Goal: Task Accomplishment & Management: Manage account settings

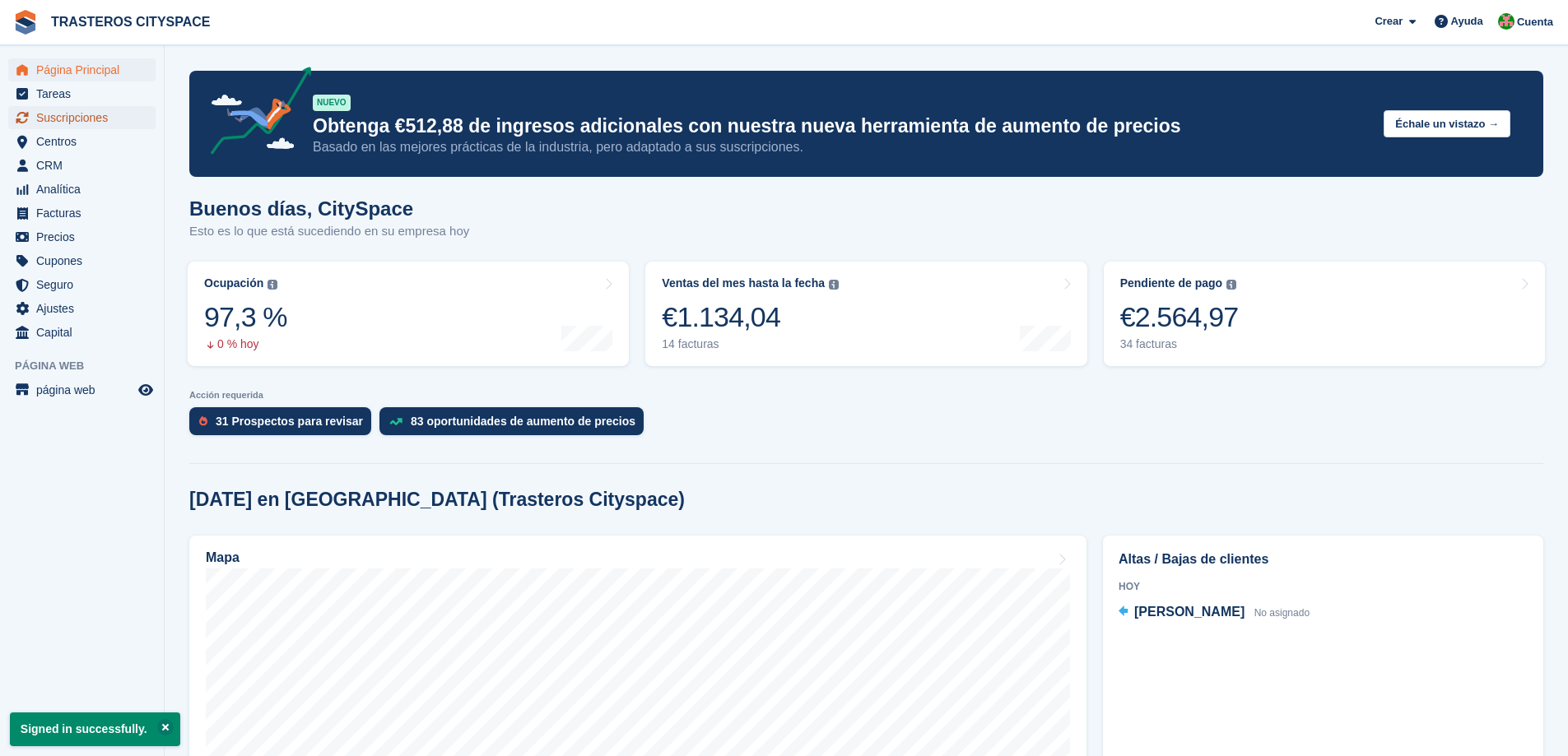
click at [71, 117] on span "Suscripciones" at bounding box center [85, 118] width 99 height 23
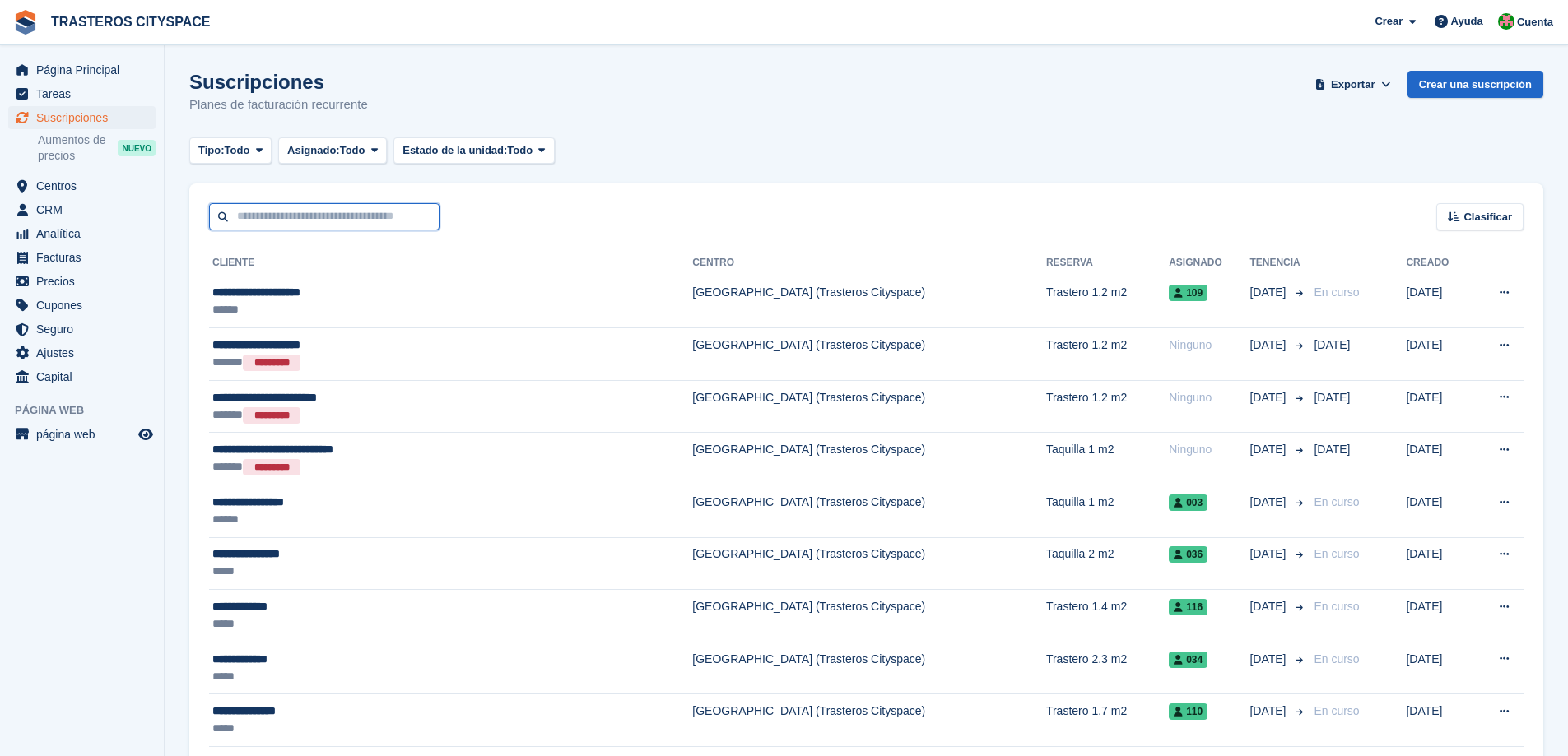
click at [329, 212] on input "text" at bounding box center [324, 217] width 231 height 27
type input "******"
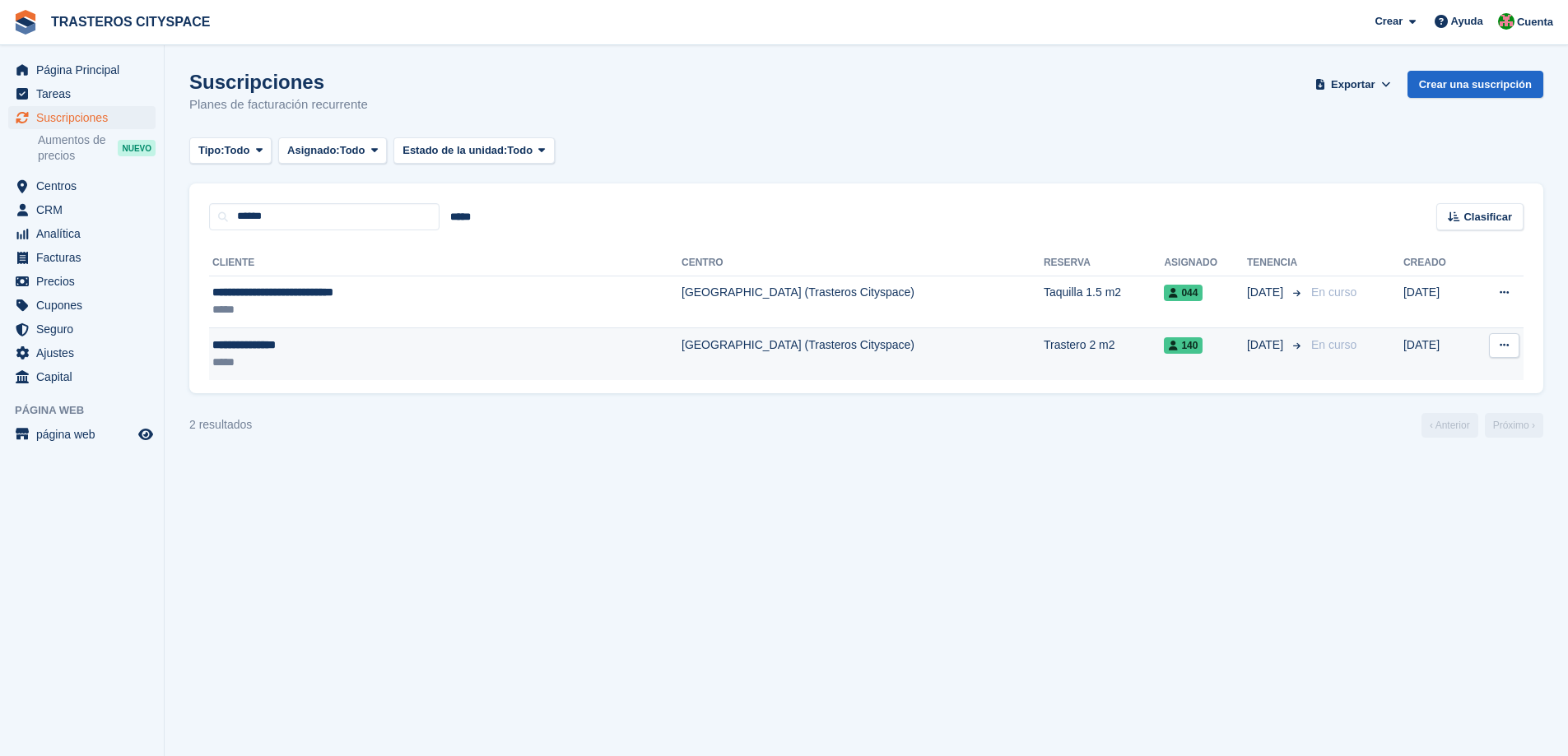
click at [681, 353] on td "[GEOGRAPHIC_DATA] (Trasteros Cityspace)" at bounding box center [862, 353] width 362 height 52
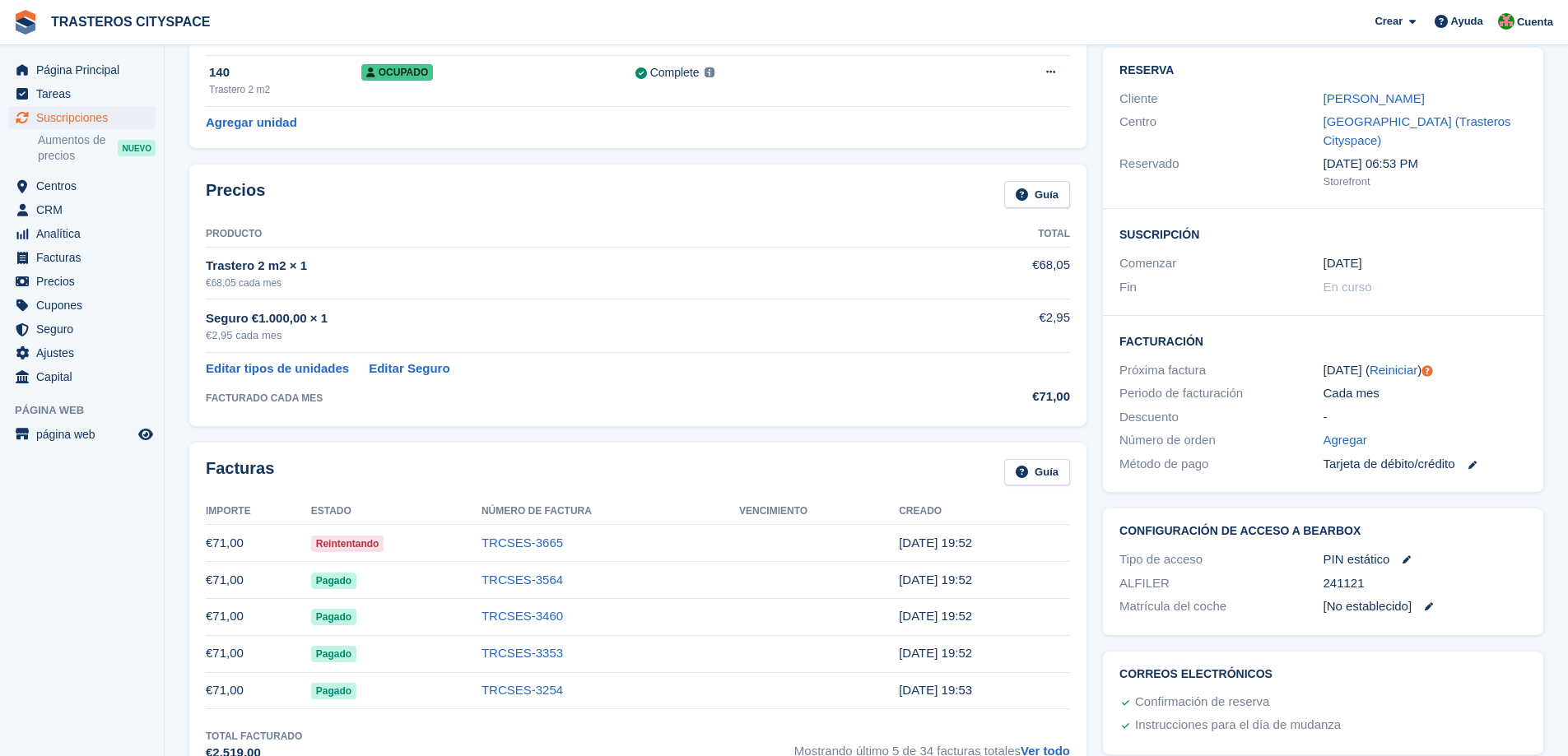
scroll to position [165, 0]
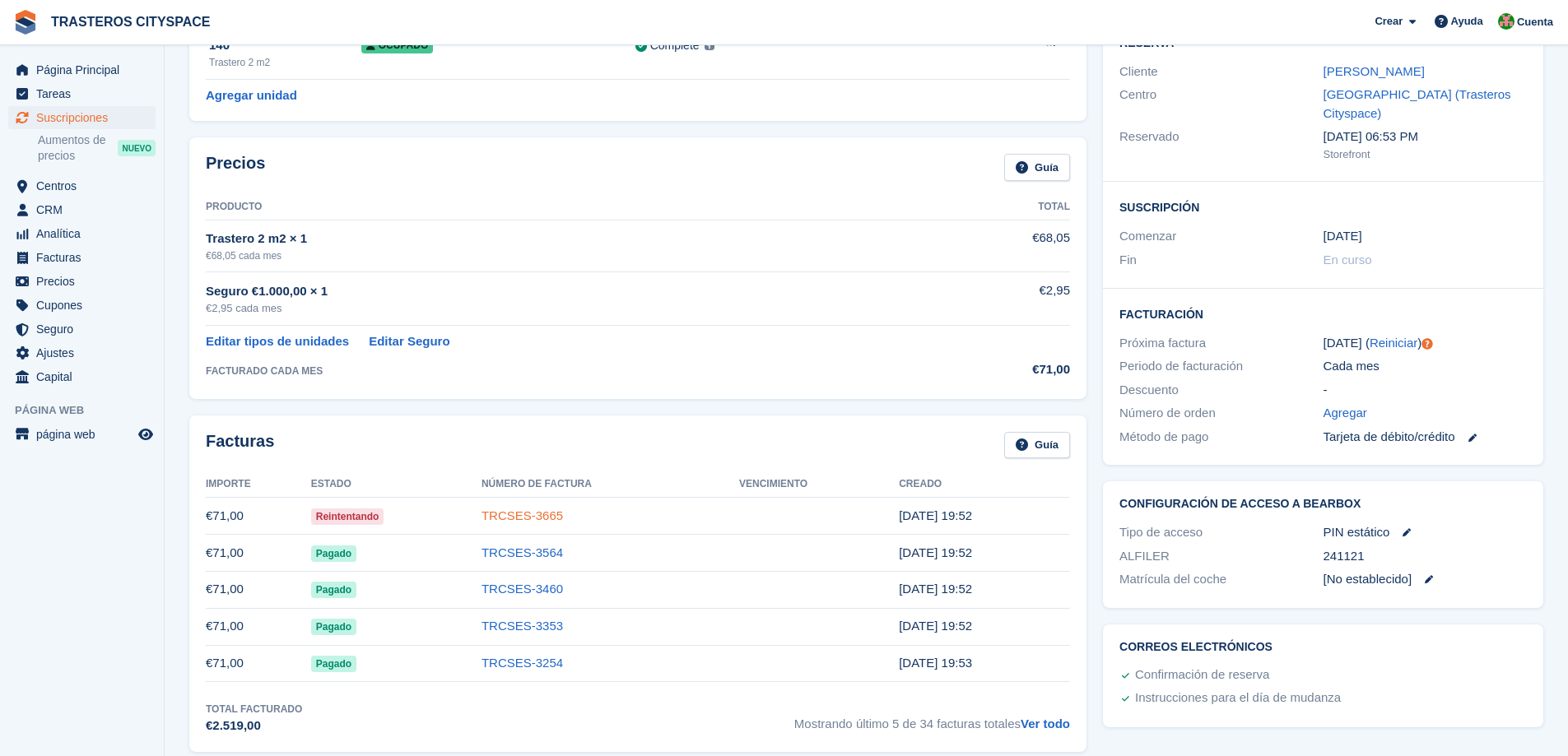
click at [539, 517] on link "TRCSES-3665" at bounding box center [522, 516] width 82 height 14
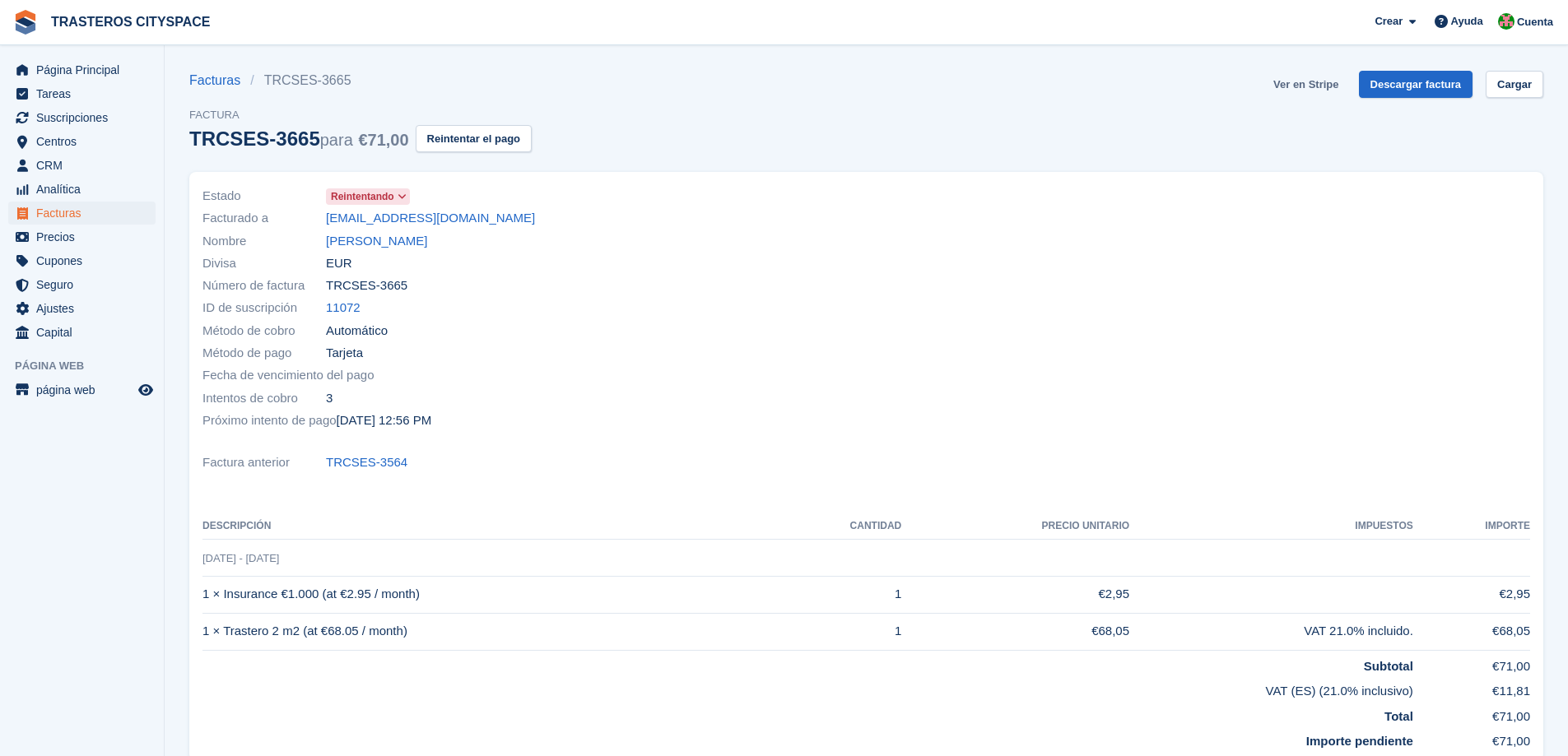
click at [1315, 86] on link "Ver en Stripe" at bounding box center [1305, 84] width 78 height 27
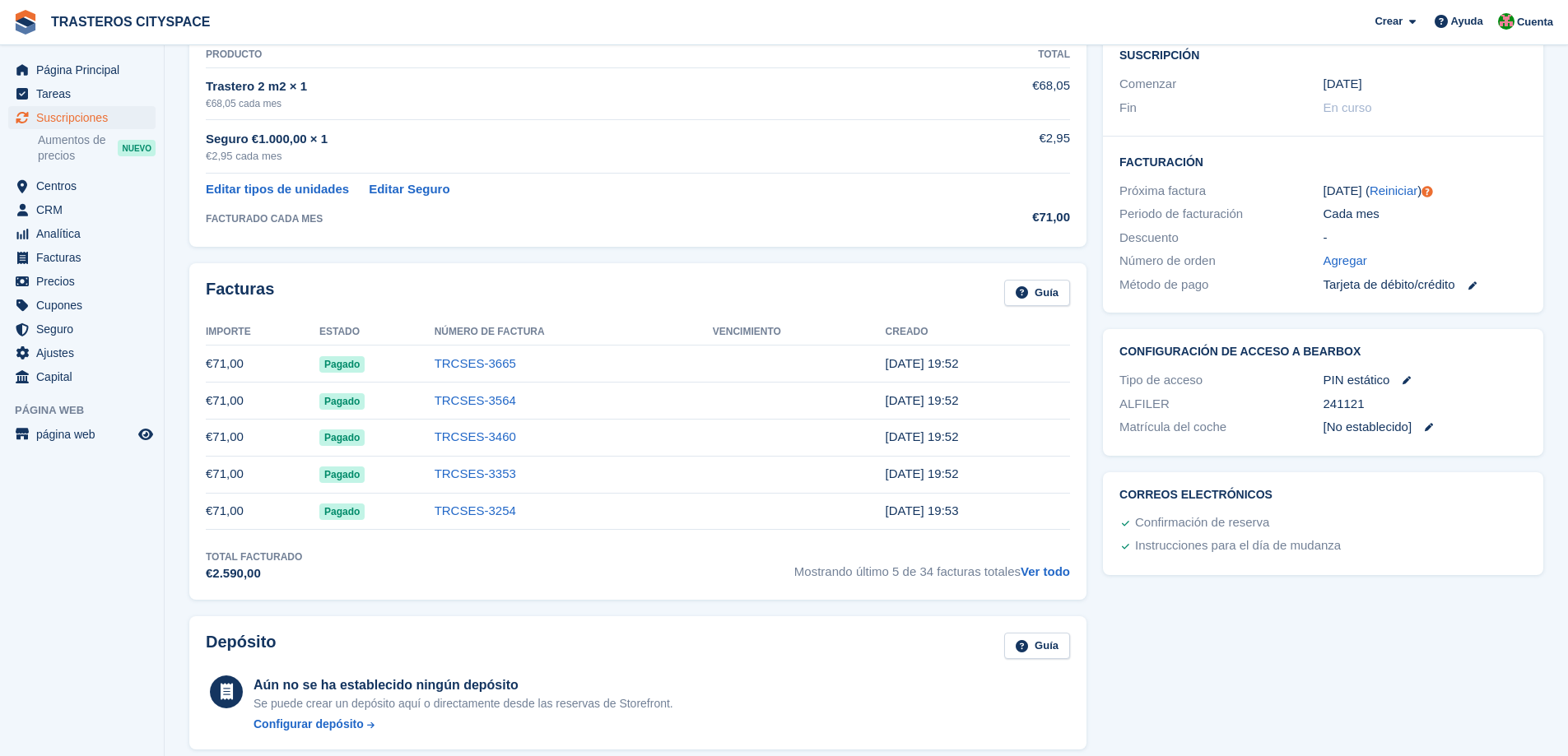
scroll to position [329, 0]
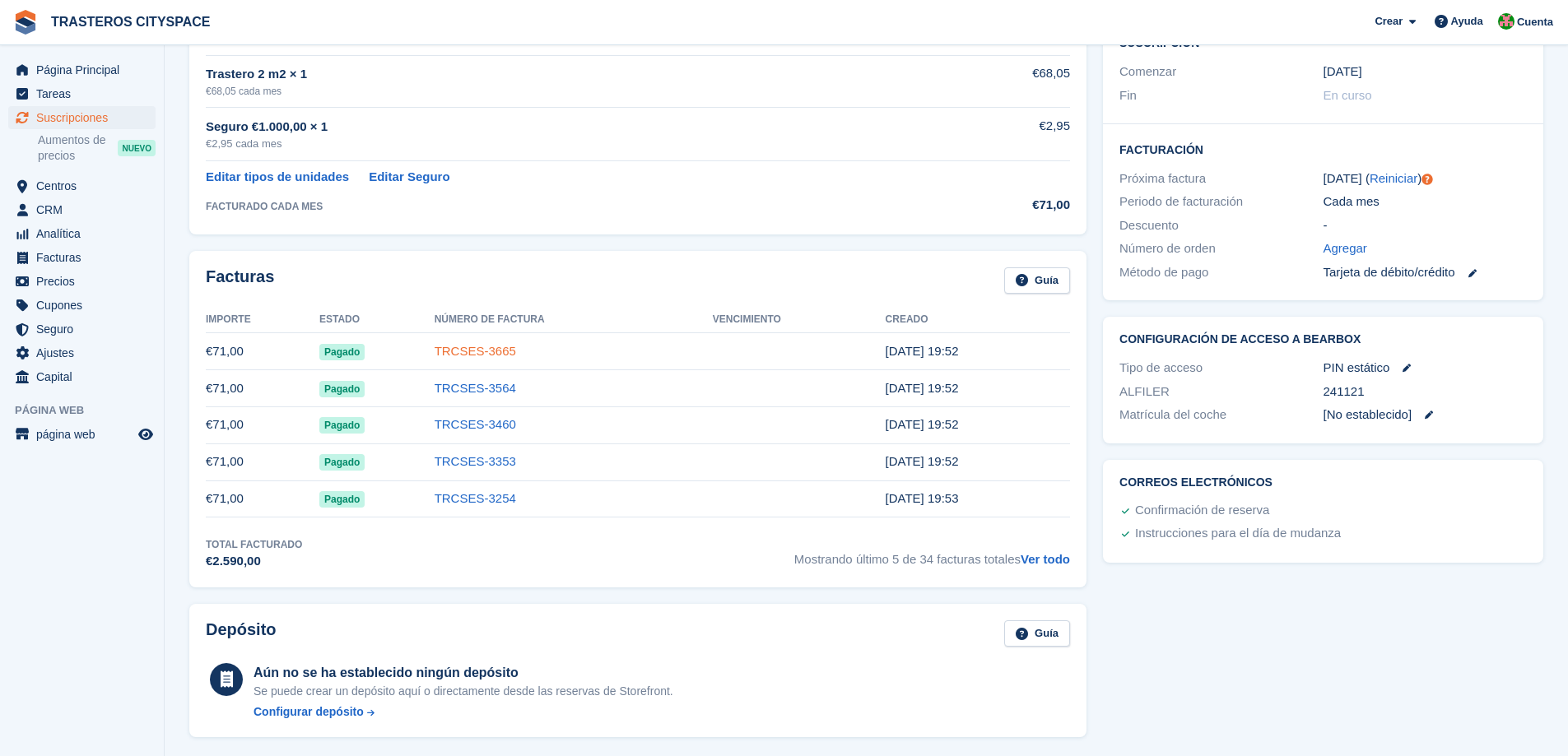
click at [498, 353] on link "TRCSES-3665" at bounding box center [474, 351] width 82 height 14
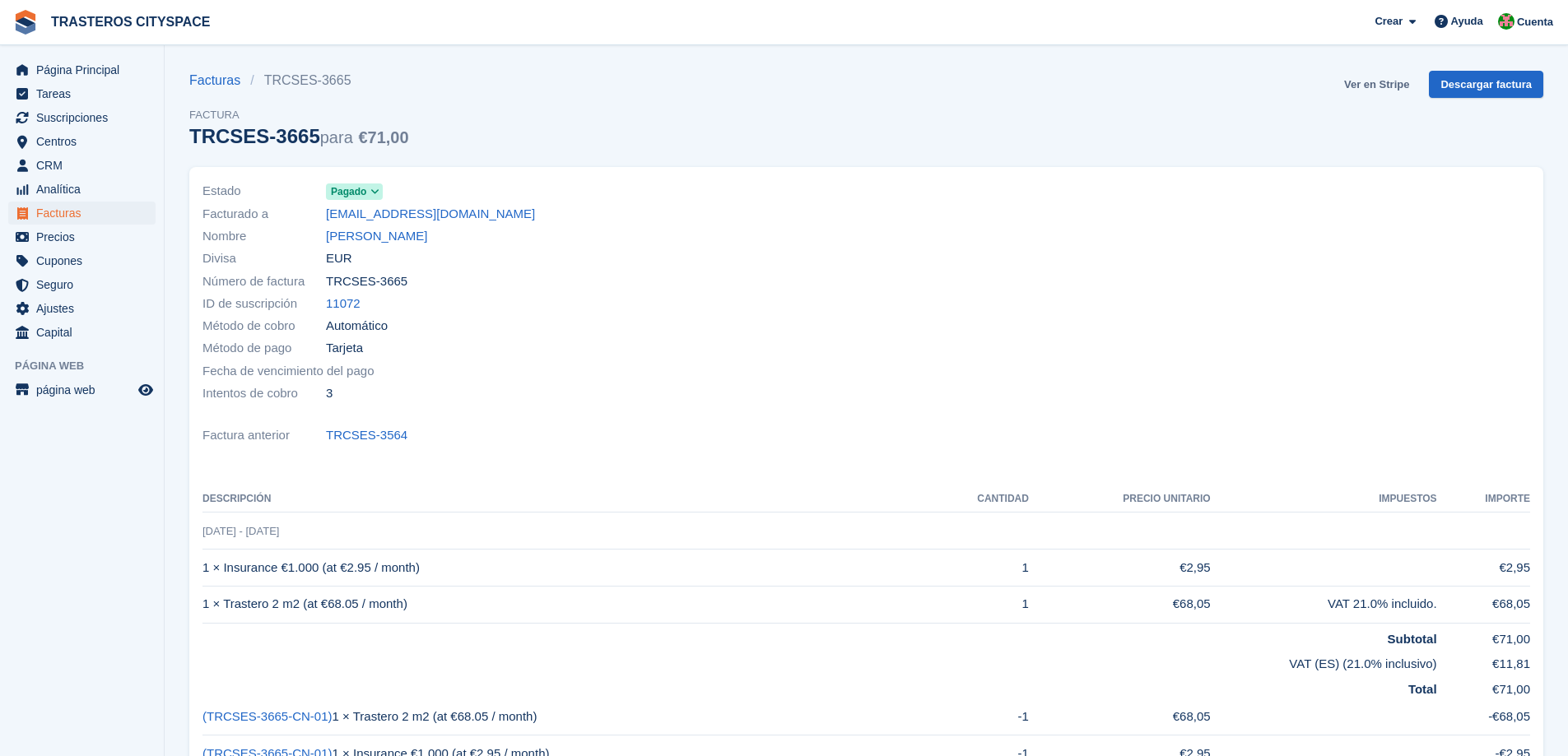
click at [1389, 89] on link "Ver en Stripe" at bounding box center [1376, 84] width 78 height 27
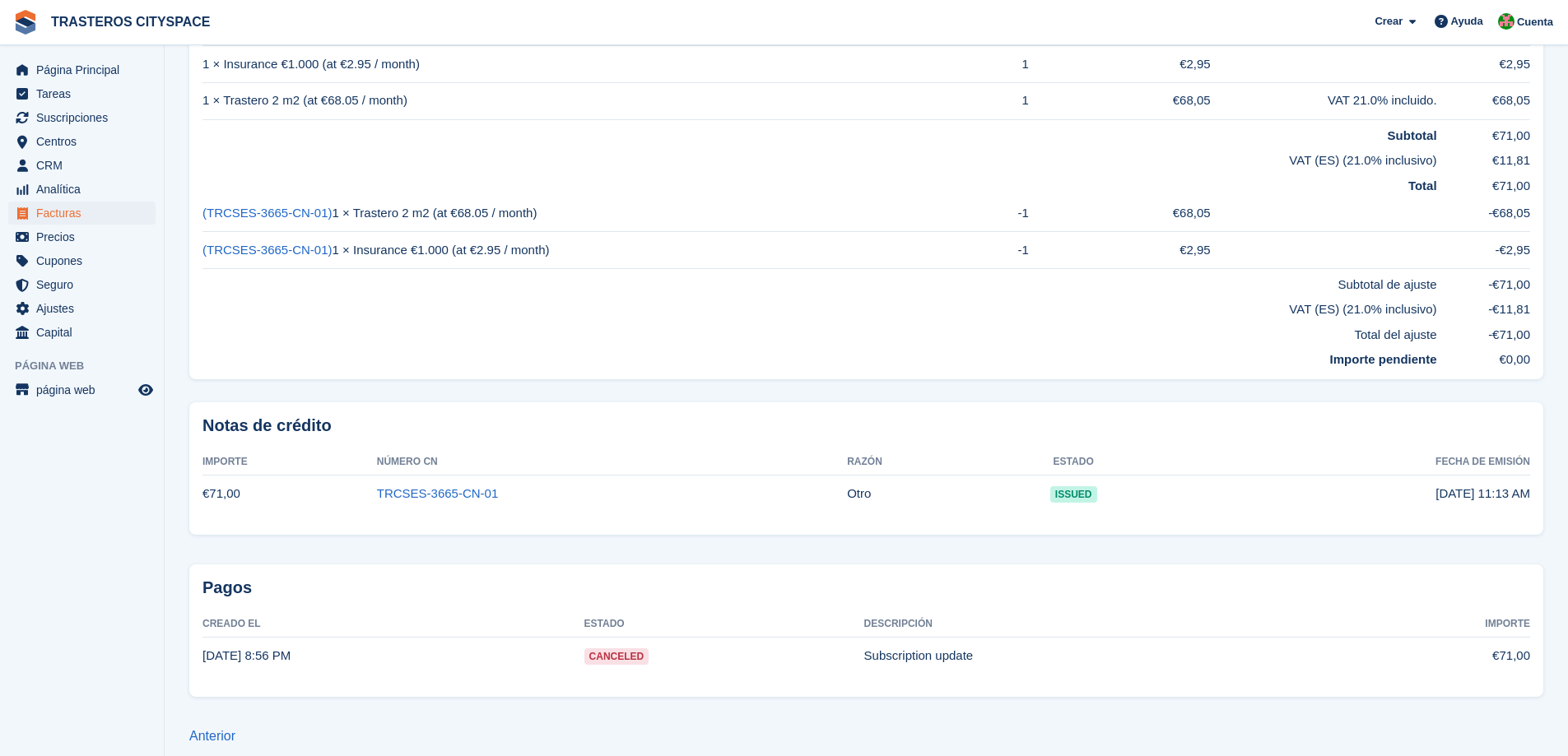
scroll to position [518, 0]
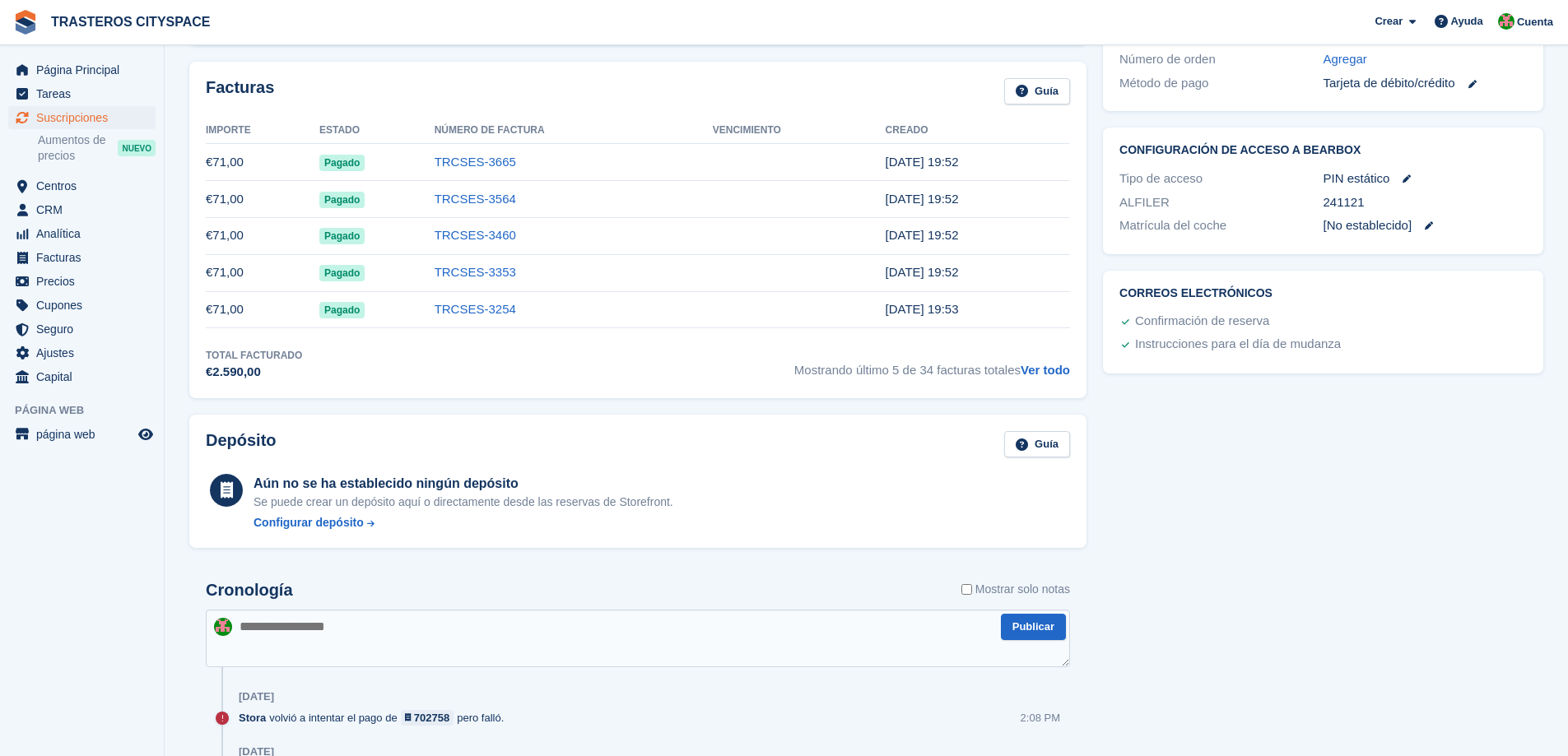
scroll to position [329, 0]
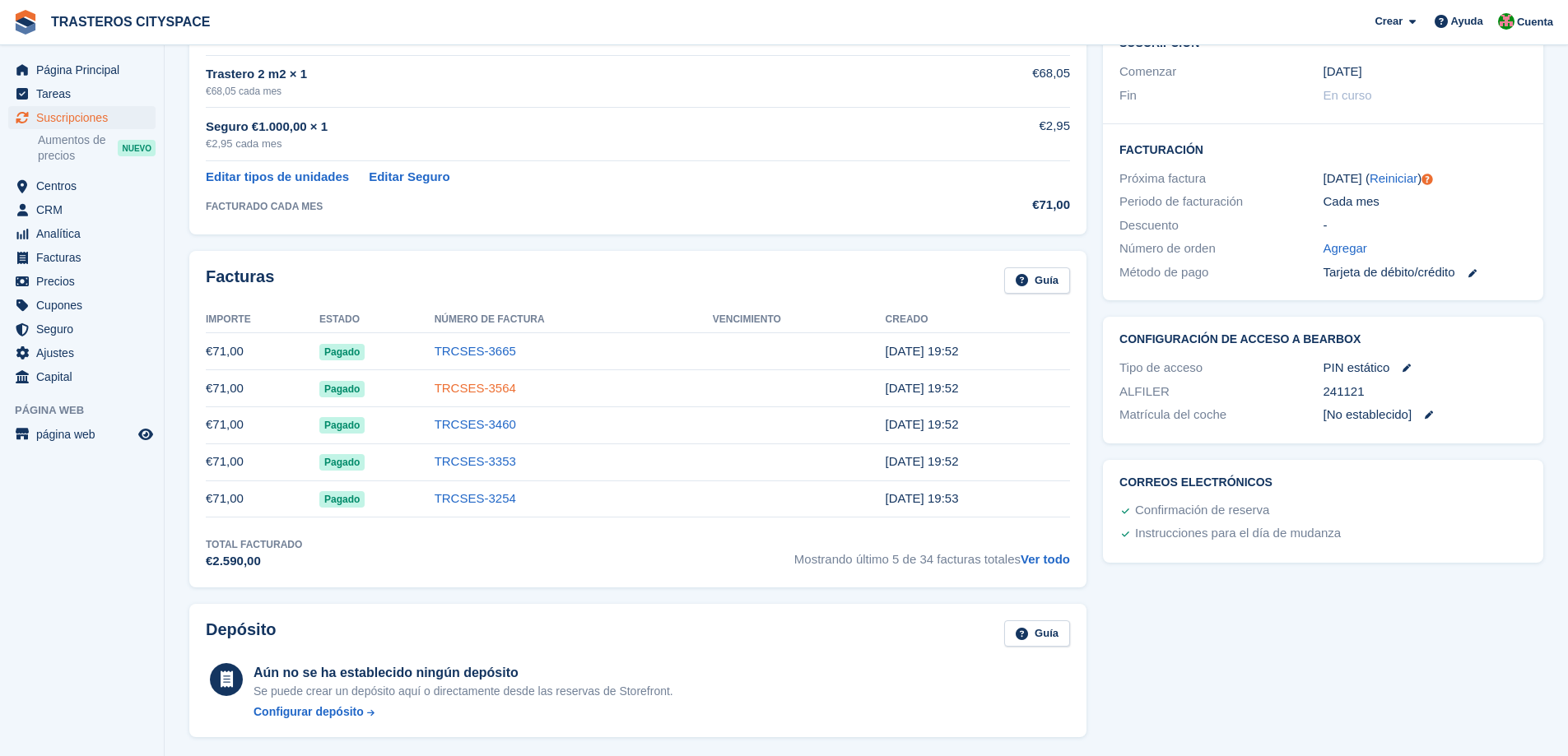
click at [494, 389] on link "TRCSES-3564" at bounding box center [474, 388] width 82 height 14
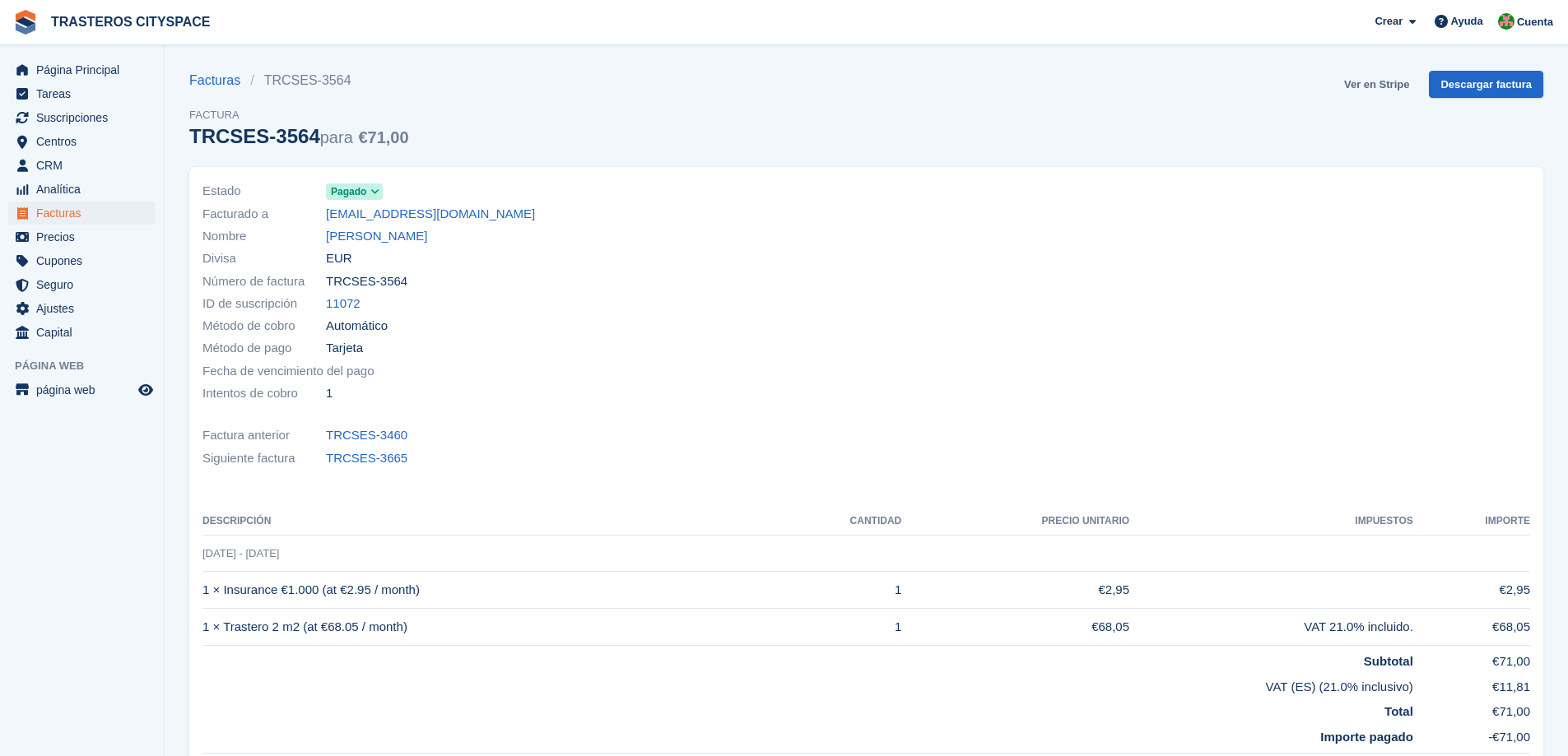
click at [1367, 82] on link "Ver en Stripe" at bounding box center [1376, 84] width 78 height 27
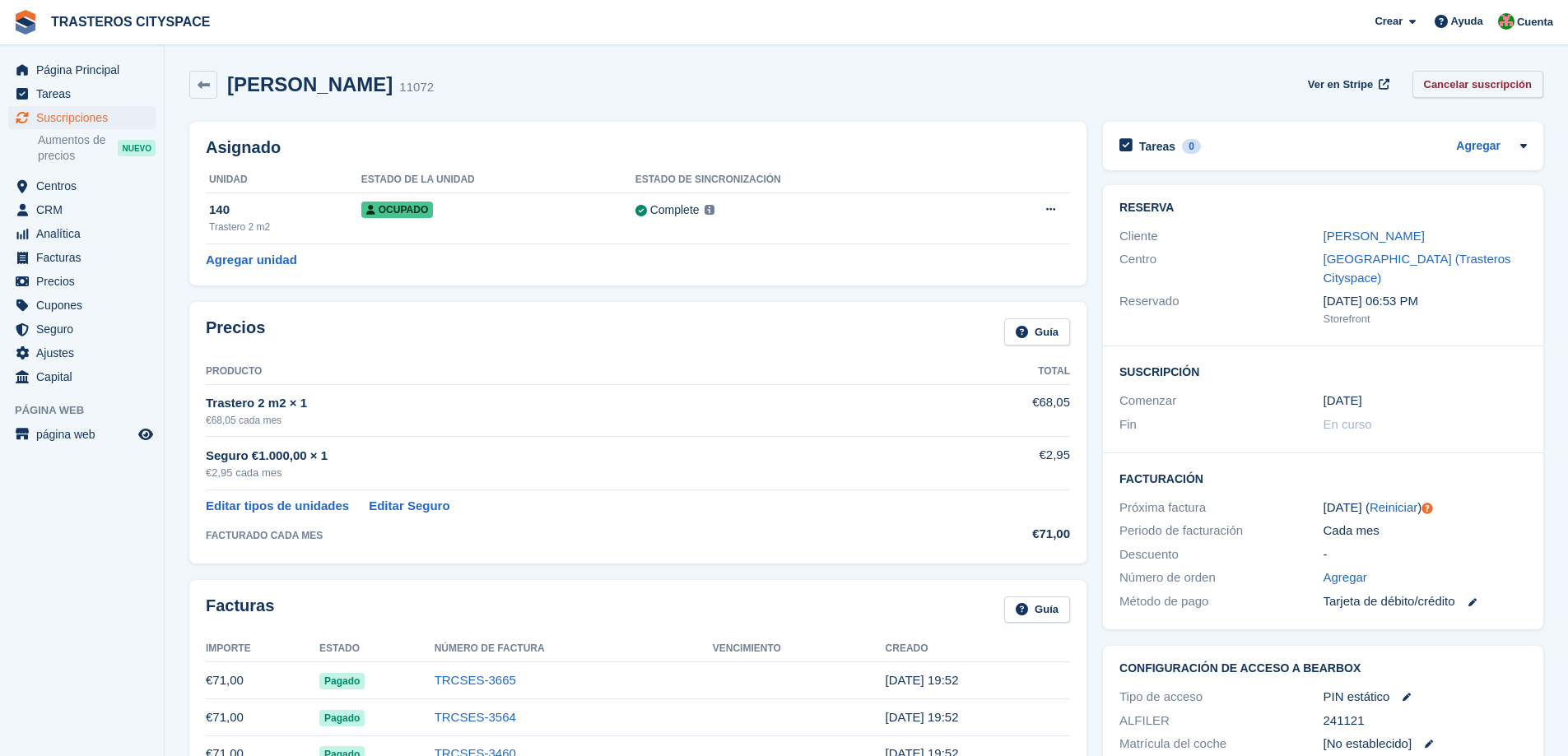
click at [1447, 89] on link "Cancelar suscripción" at bounding box center [1478, 84] width 132 height 27
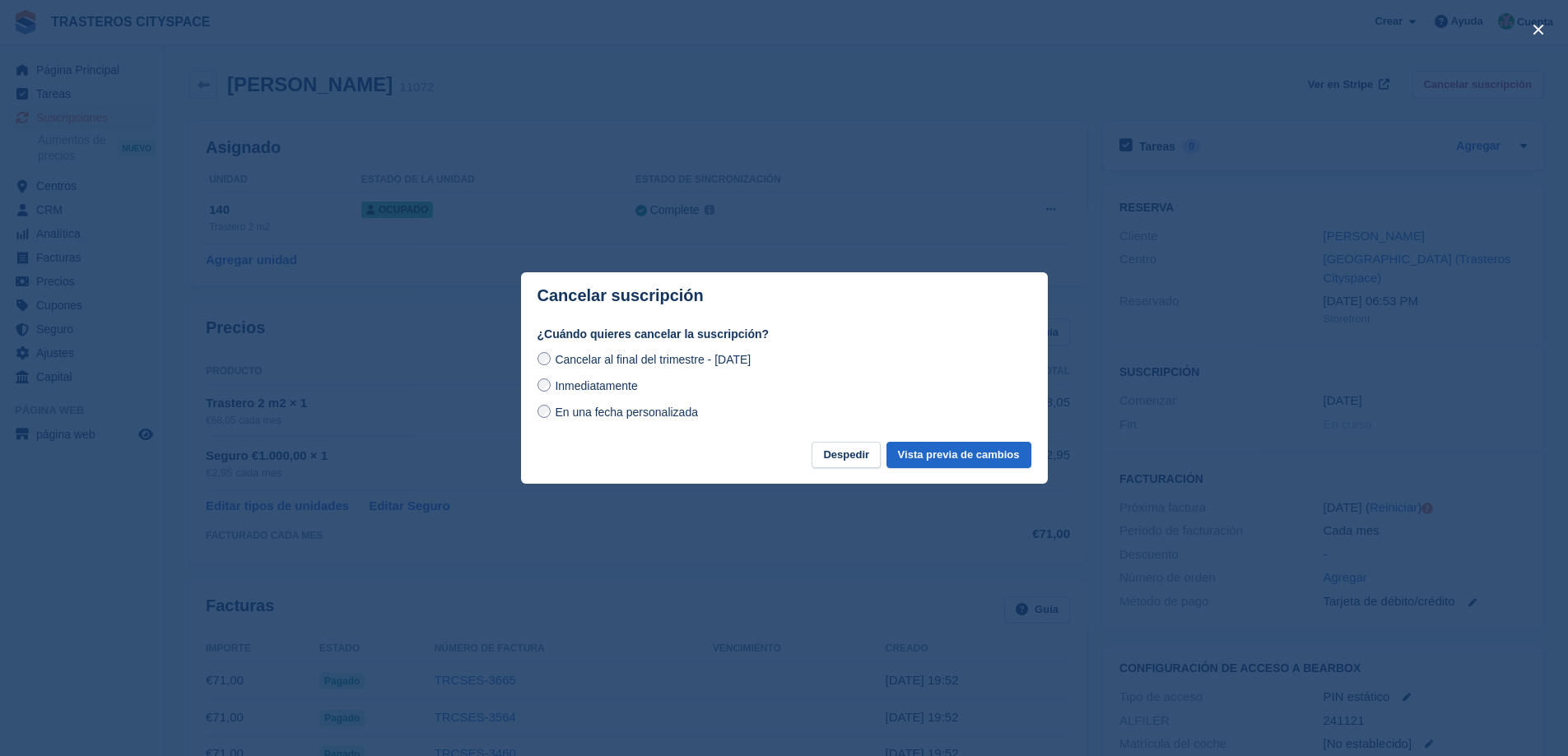
click at [606, 391] on span "Inmediatamente" at bounding box center [595, 386] width 82 height 13
click at [923, 449] on button "Vista previa de cambios" at bounding box center [959, 455] width 145 height 27
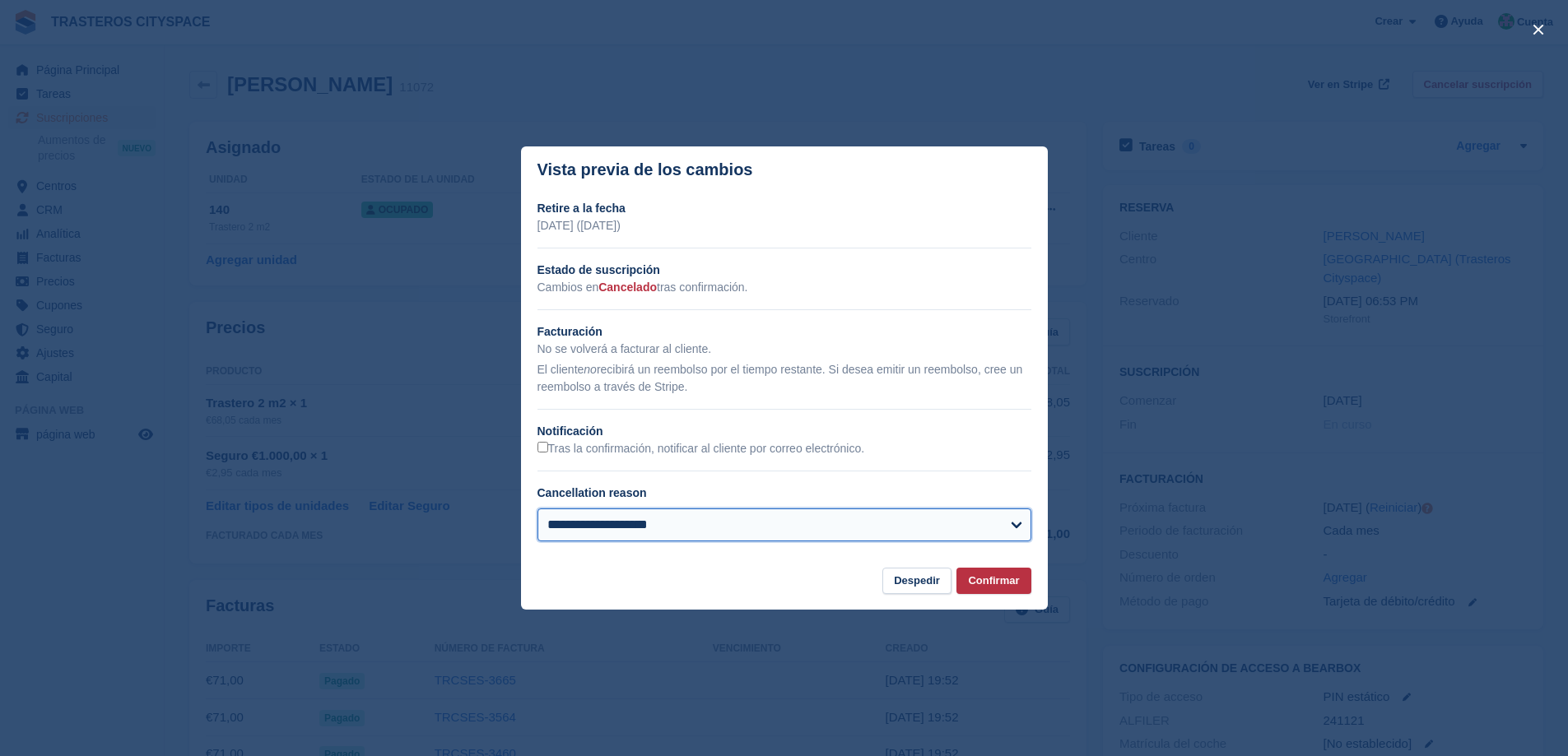
click at [809, 541] on select "**********" at bounding box center [784, 525] width 494 height 33
select select "**********"
click at [538, 510] on select "**********" at bounding box center [784, 525] width 494 height 33
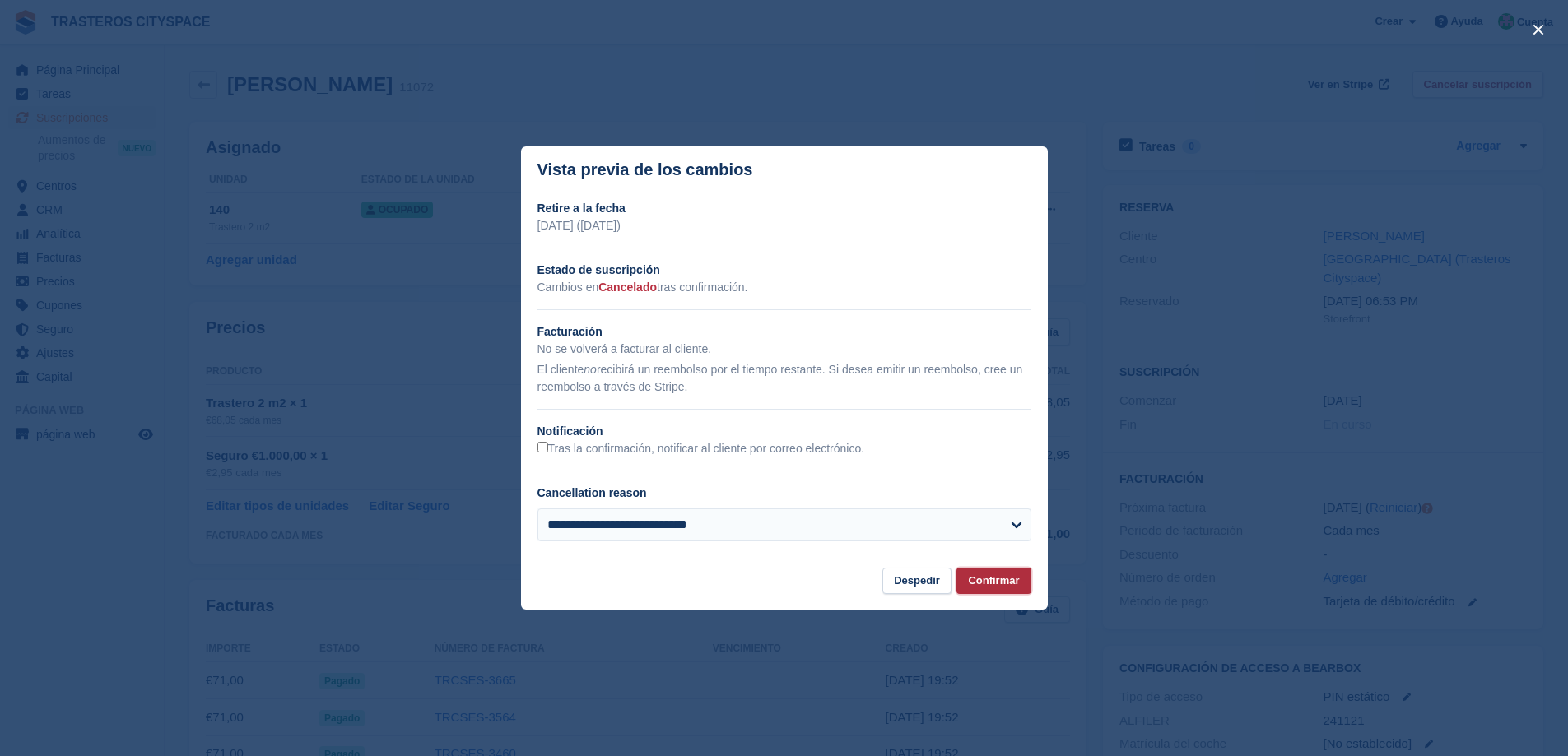
click at [1001, 578] on button "Confirmar" at bounding box center [993, 581] width 74 height 27
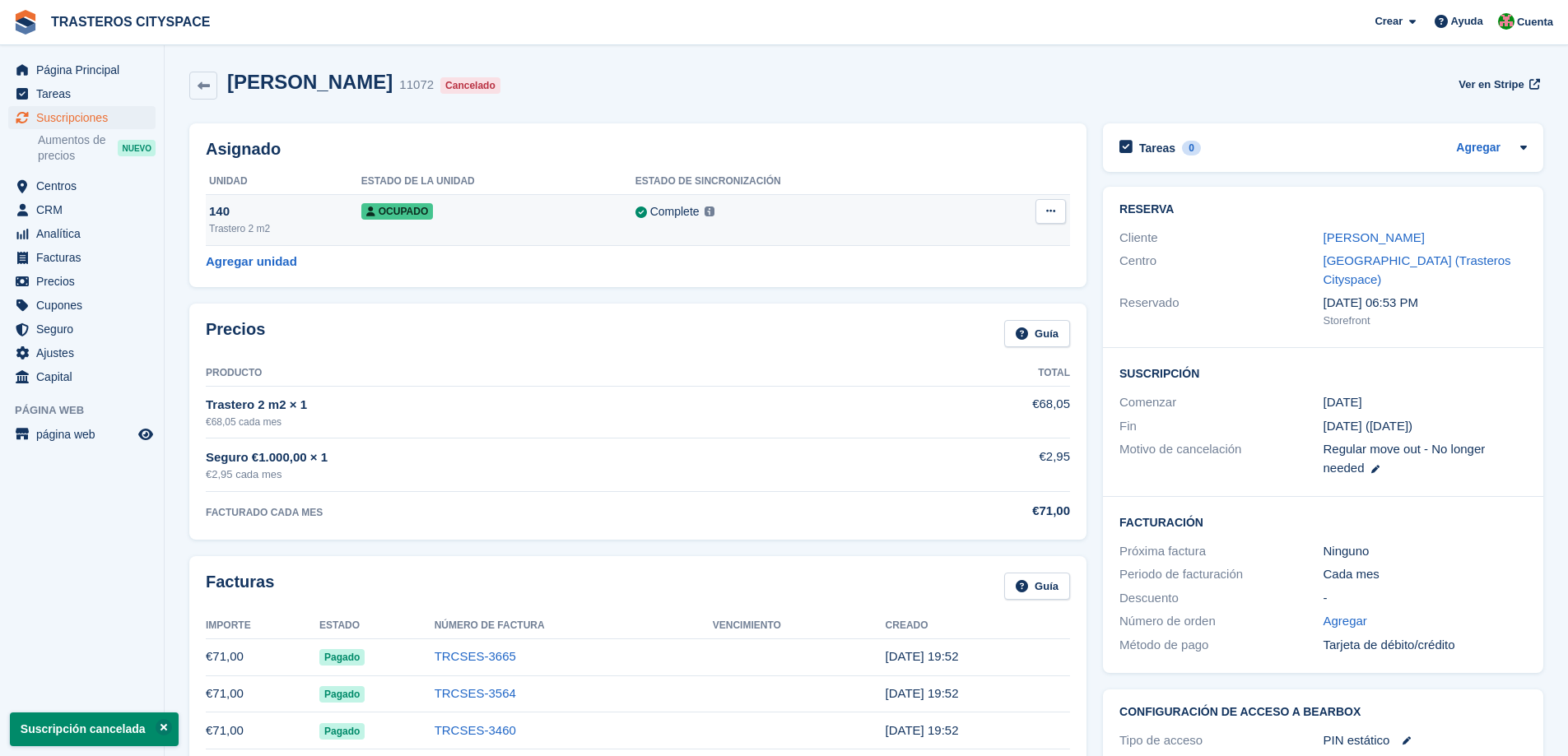
click at [1048, 207] on icon at bounding box center [1051, 211] width 9 height 11
click at [935, 274] on p "Desasignar" at bounding box center [986, 279] width 143 height 21
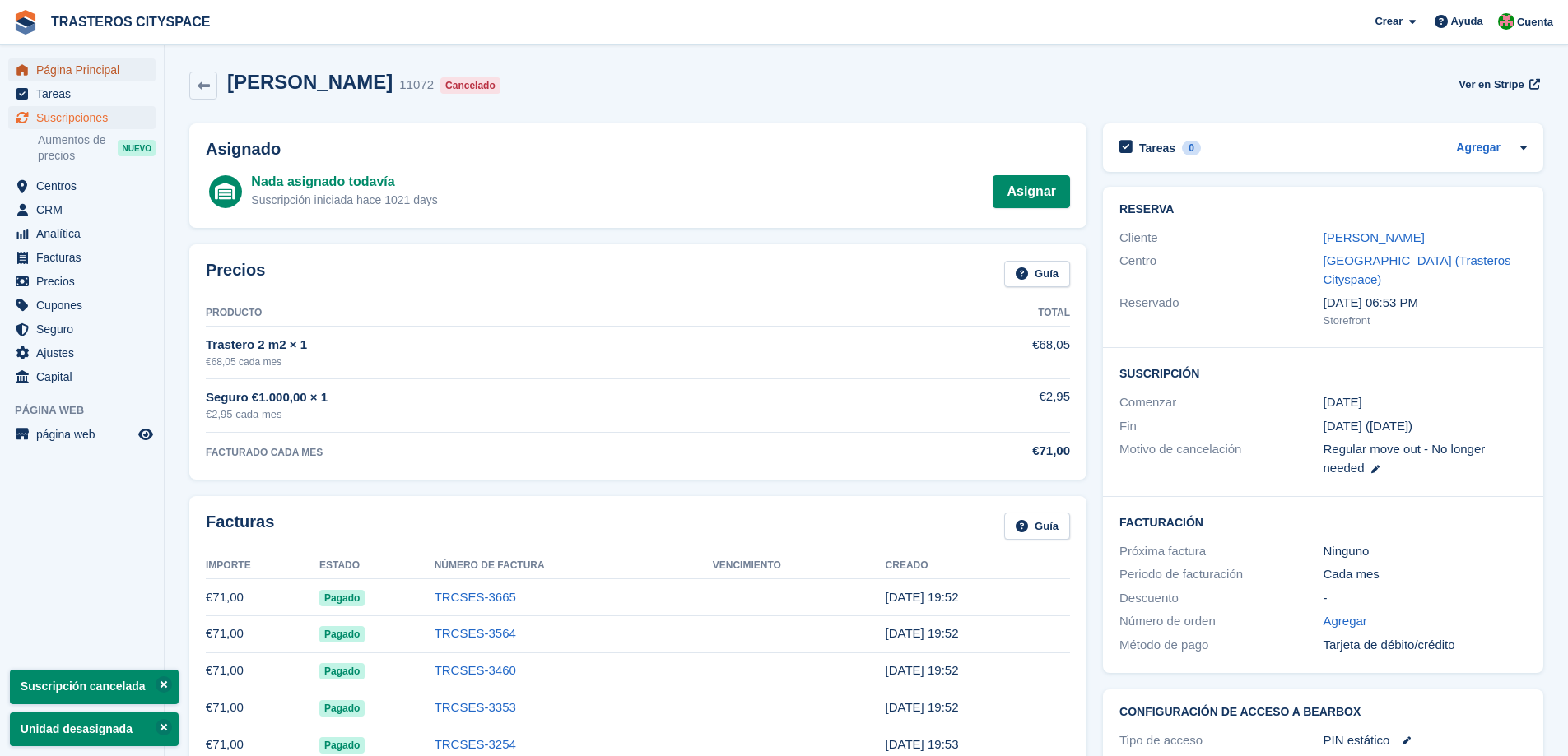
click at [93, 74] on span "Página Principal" at bounding box center [85, 70] width 99 height 23
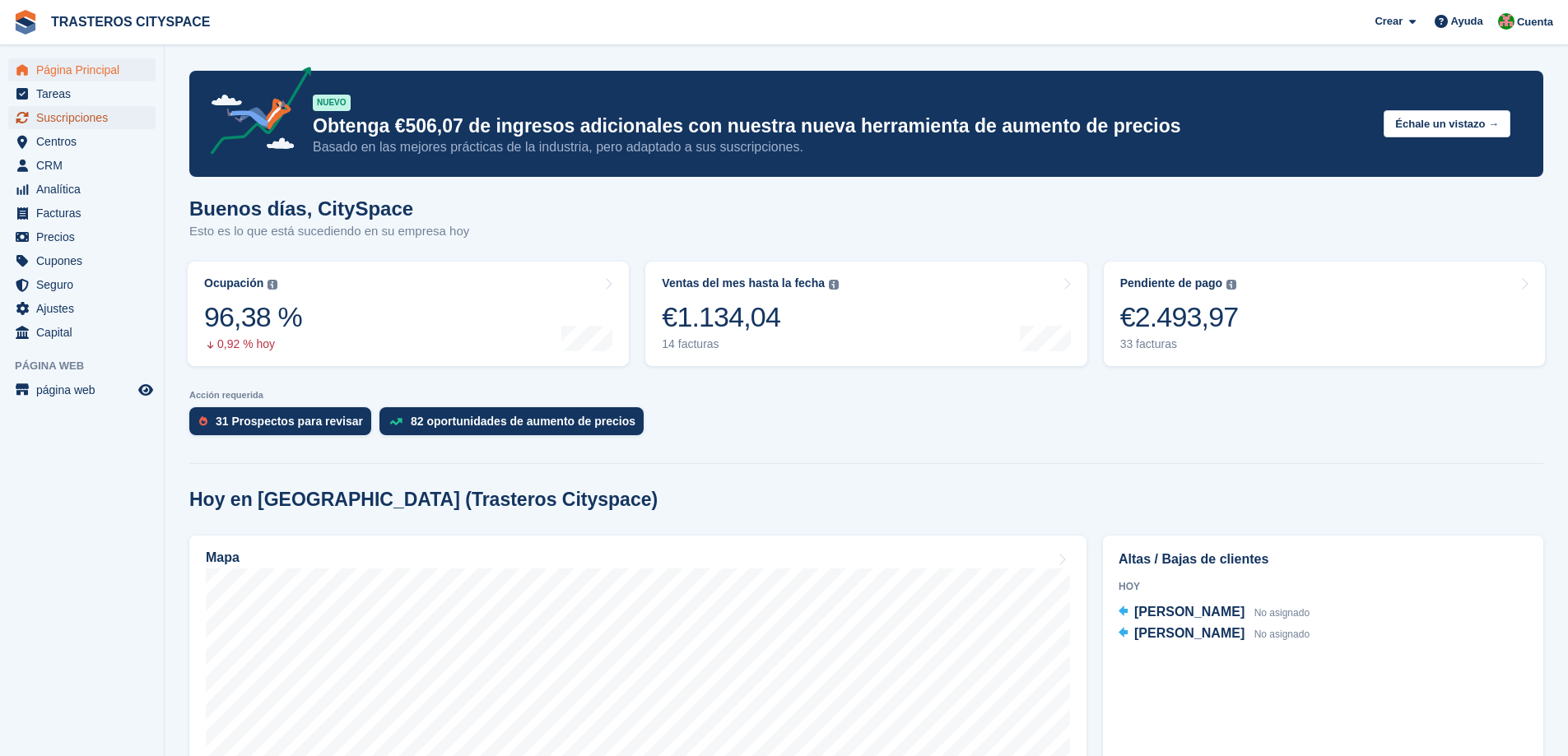
click at [84, 121] on span "Suscripciones" at bounding box center [85, 118] width 99 height 23
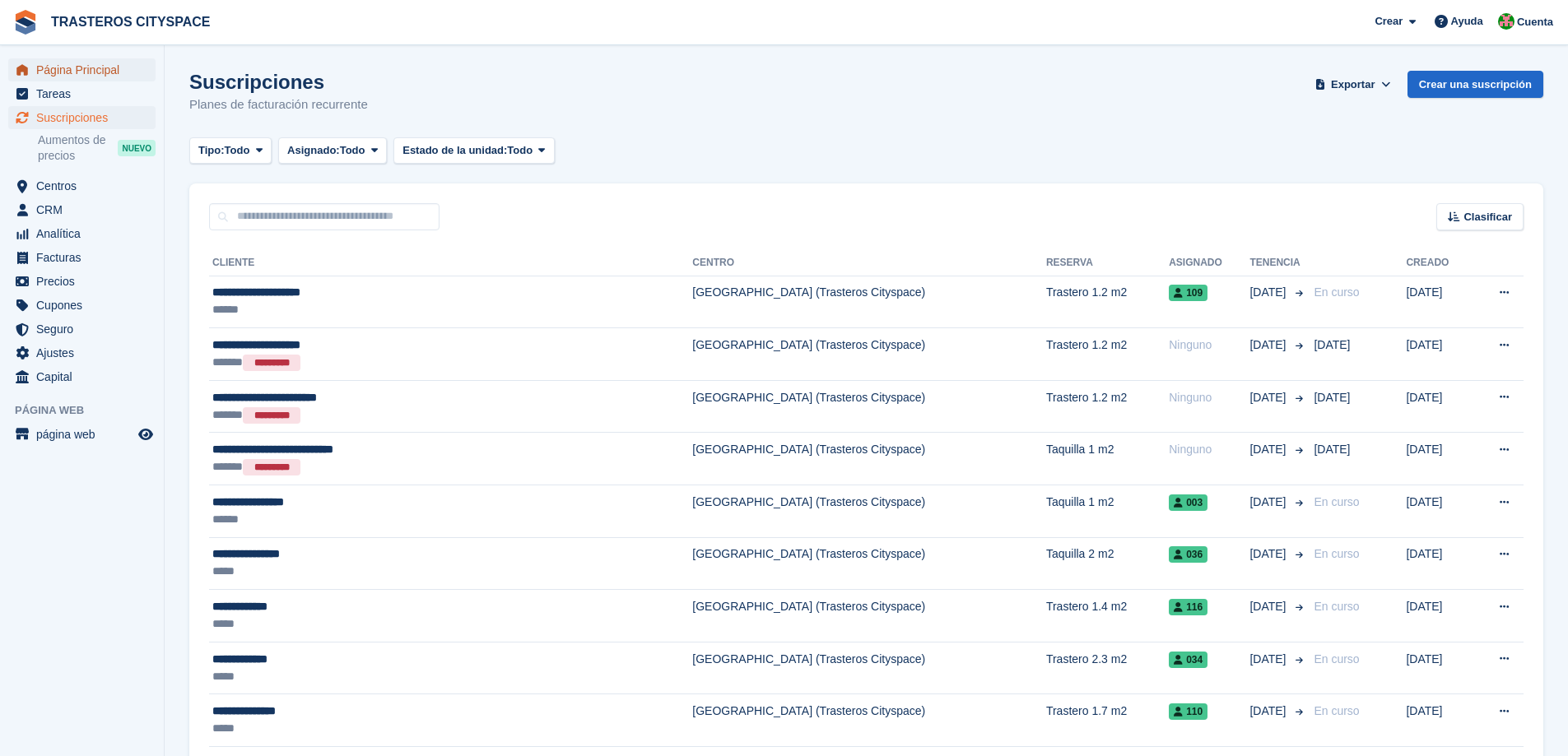
click at [91, 70] on span "Página Principal" at bounding box center [85, 70] width 99 height 23
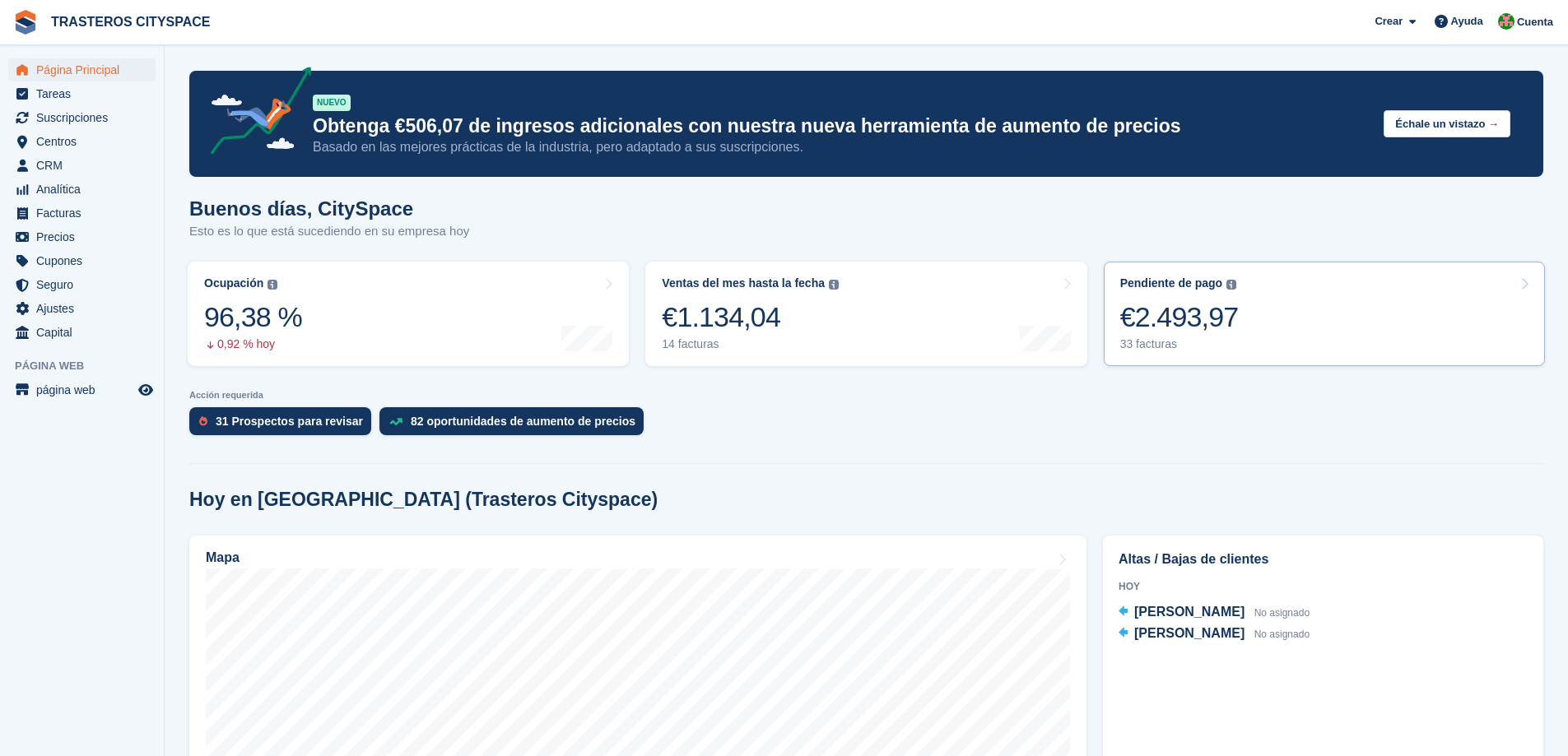
click at [1270, 317] on link "Pendiente de pago El saldo total pendiente de todas las facturas abiertas. €2.4…" at bounding box center [1323, 313] width 441 height 104
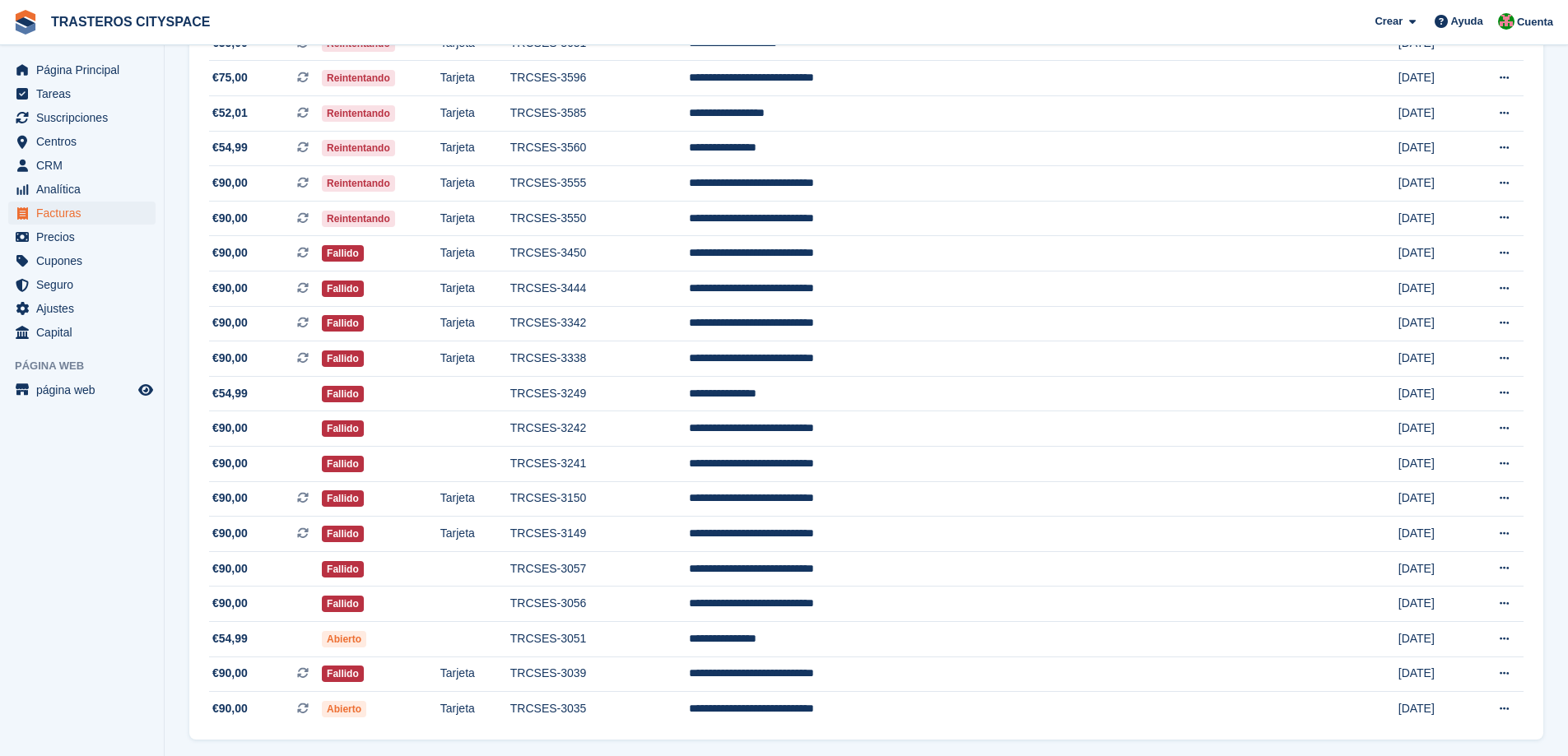
scroll to position [724, 0]
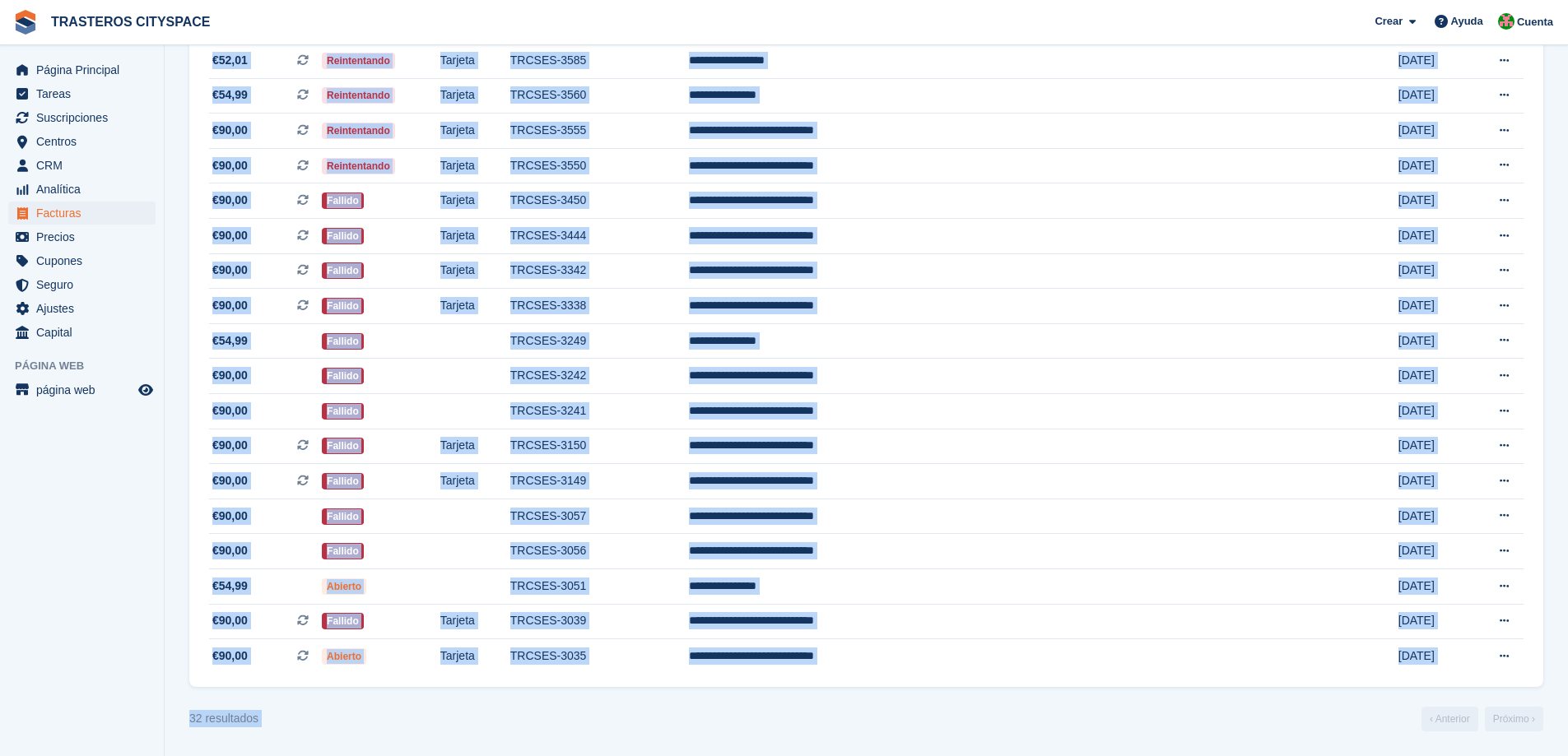
drag, startPoint x: 208, startPoint y: 94, endPoint x: 1144, endPoint y: 713, distance: 1122.2
click at [1144, 713] on turbo-frame "Facturas Una lista completa de facturas para todos los pagos Exportar Exportar …" at bounding box center [866, 39] width 1354 height 1384
copy body "**********"
click at [880, 95] on td "**********" at bounding box center [987, 96] width 598 height 35
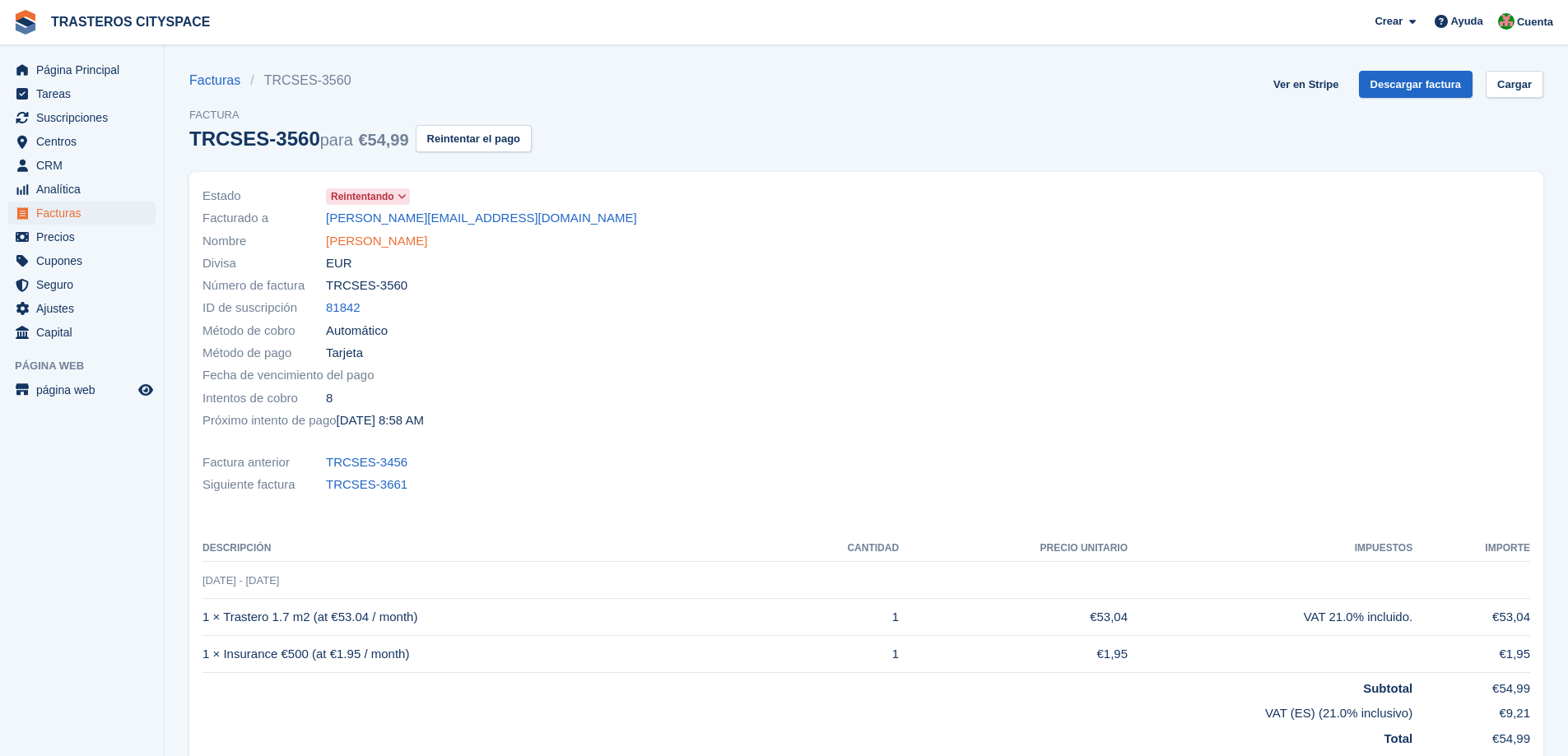
click at [360, 238] on link "[PERSON_NAME]" at bounding box center [376, 242] width 101 height 19
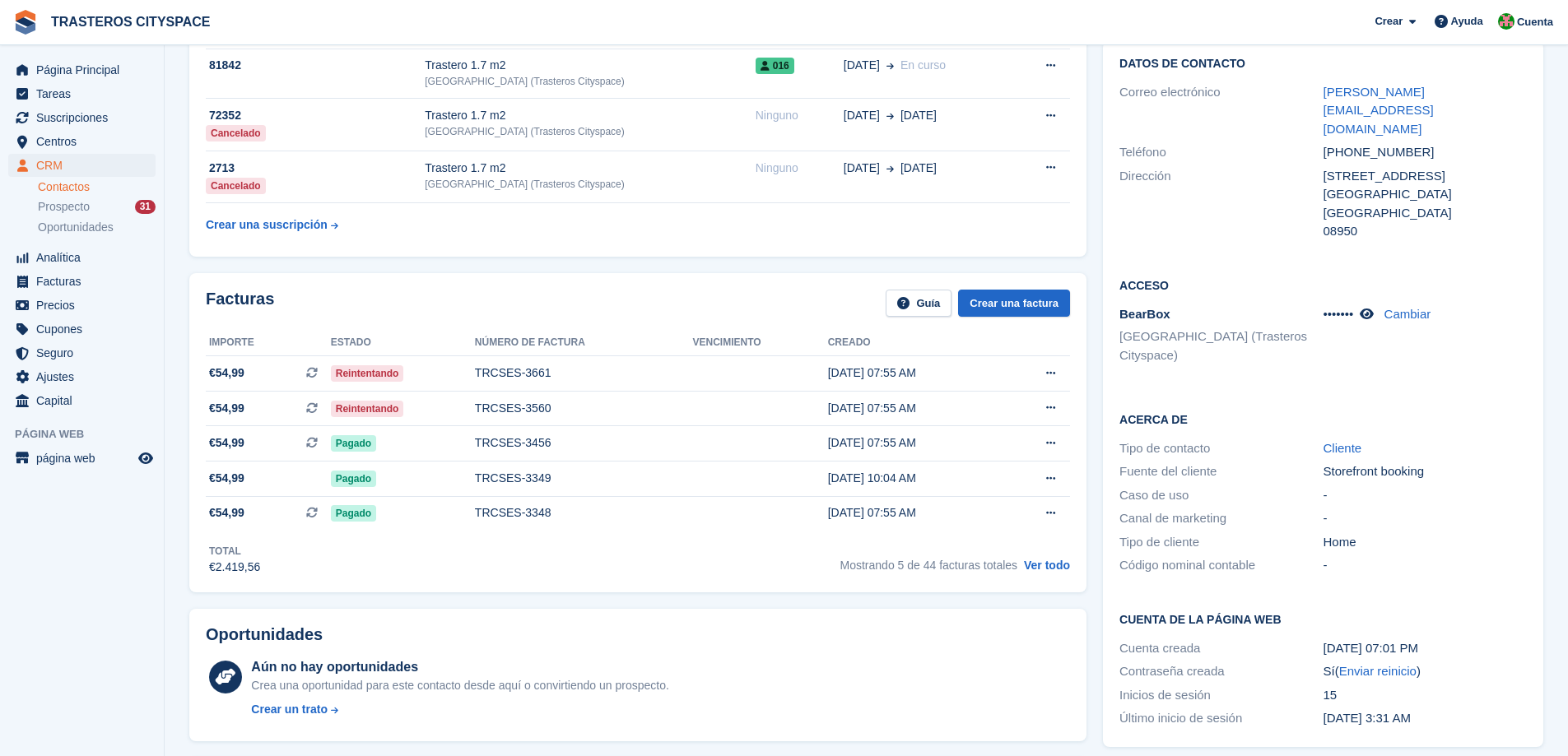
scroll to position [247, 0]
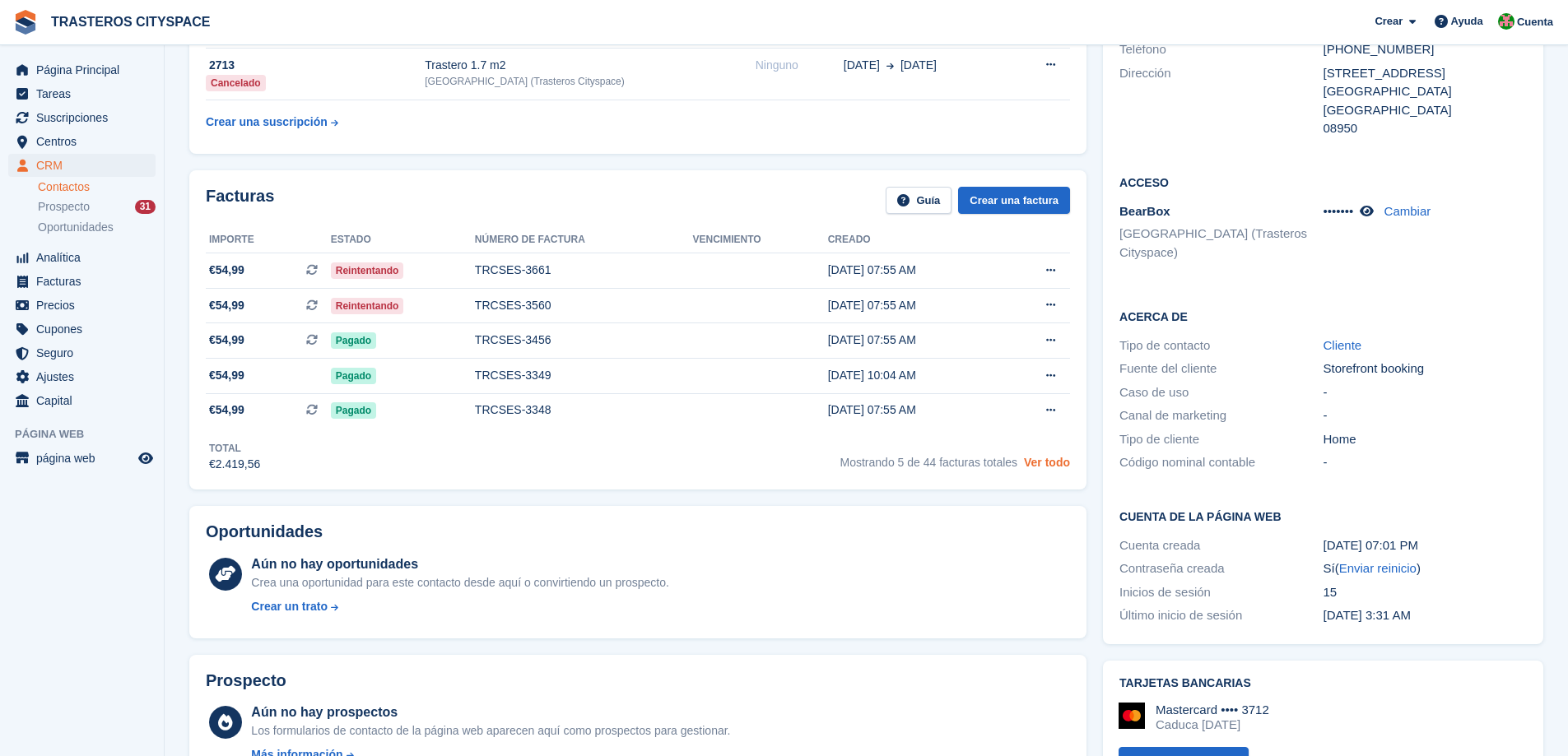
click at [1037, 468] on link "Ver todo" at bounding box center [1046, 462] width 46 height 13
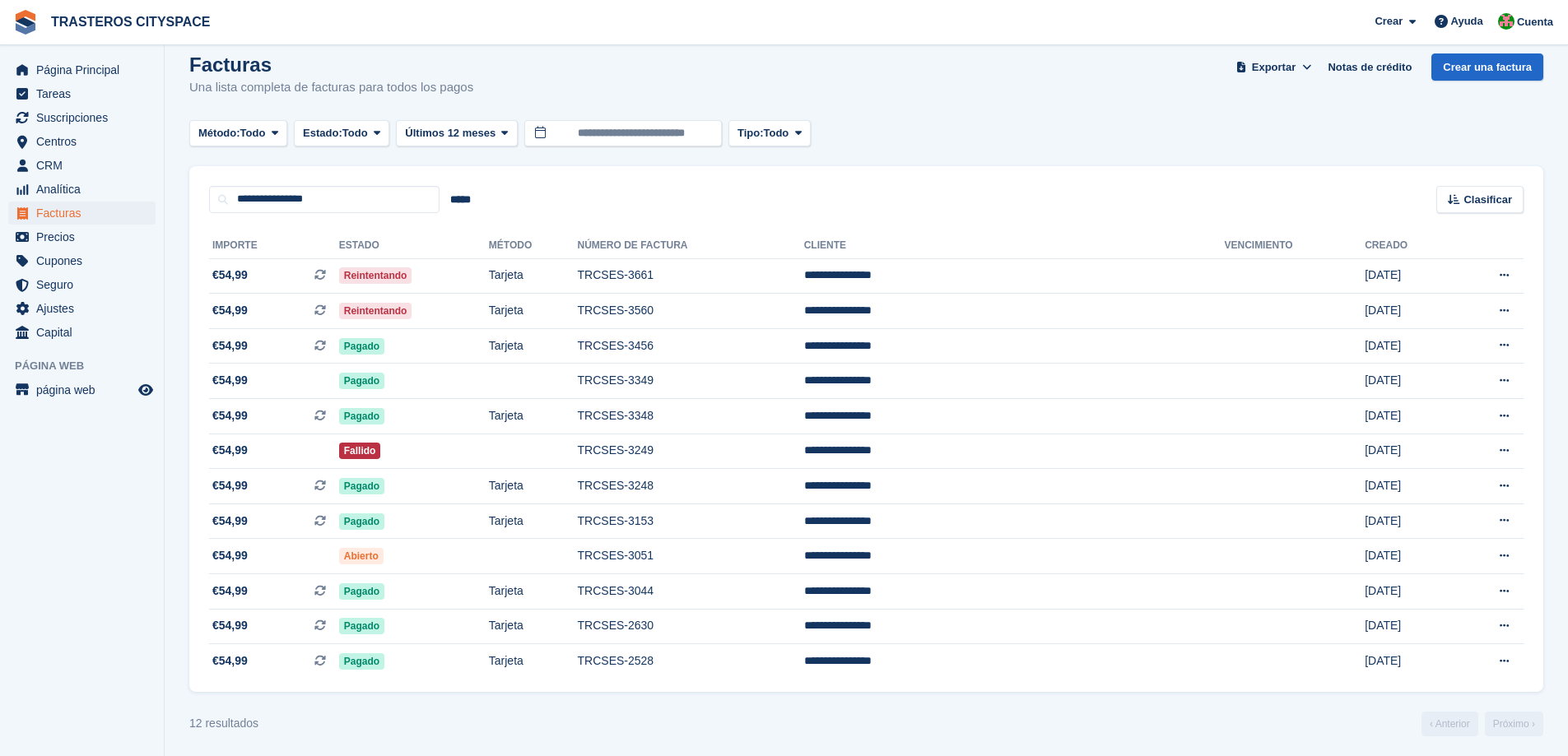
scroll to position [22, 0]
